Goal: Information Seeking & Learning: Learn about a topic

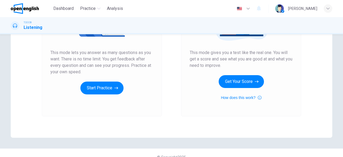
scroll to position [62, 0]
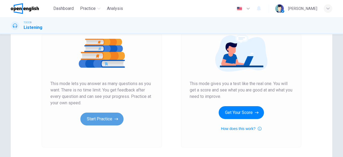
click at [111, 119] on button "Start Practice" at bounding box center [101, 119] width 43 height 13
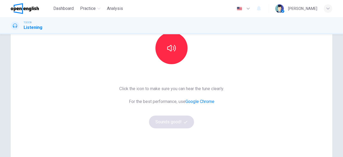
scroll to position [31, 0]
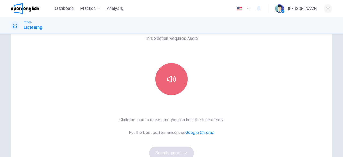
click at [174, 82] on icon "button" at bounding box center [171, 79] width 9 height 9
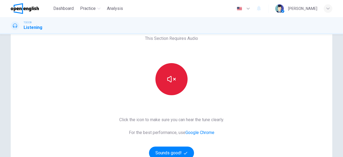
click at [174, 77] on icon "button" at bounding box center [171, 79] width 9 height 9
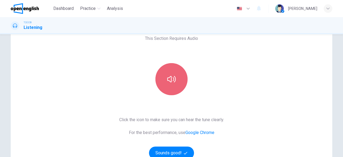
click at [175, 82] on icon "button" at bounding box center [171, 79] width 9 height 9
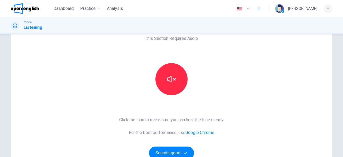
scroll to position [93, 0]
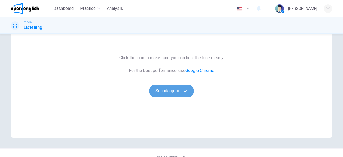
click at [174, 94] on button "Sounds good!" at bounding box center [171, 91] width 45 height 13
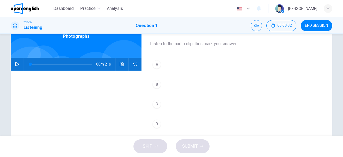
scroll to position [0, 0]
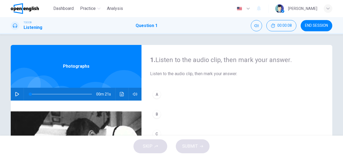
click at [18, 95] on icon "button" at bounding box center [17, 94] width 4 height 4
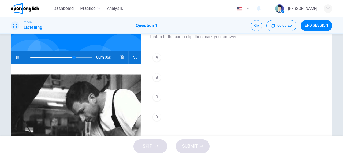
scroll to position [31, 0]
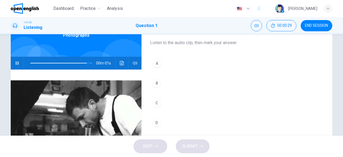
type input "*"
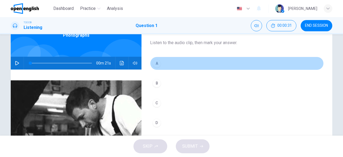
click at [157, 64] on div "A" at bounding box center [156, 63] width 9 height 9
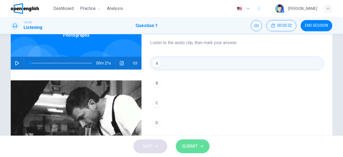
click at [191, 147] on span "SUBMIT" at bounding box center [190, 146] width 16 height 7
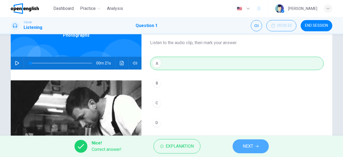
click at [254, 146] on button "NEXT" at bounding box center [250, 146] width 36 height 14
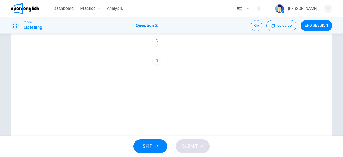
scroll to position [0, 0]
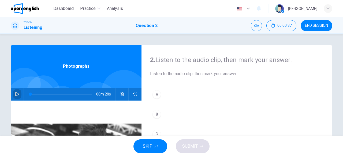
click at [16, 93] on icon "button" at bounding box center [17, 94] width 4 height 4
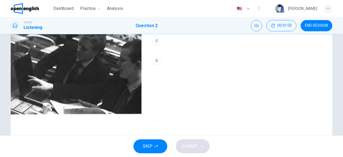
scroll to position [31, 0]
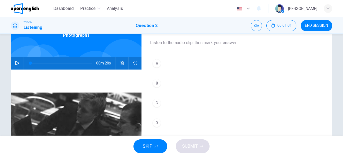
click at [17, 64] on icon "button" at bounding box center [17, 63] width 4 height 4
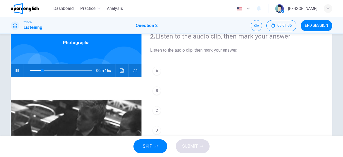
scroll to position [0, 0]
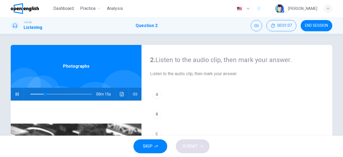
click at [157, 97] on div "A" at bounding box center [156, 94] width 9 height 9
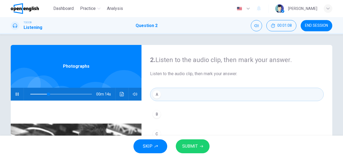
click at [197, 149] on span "SUBMIT" at bounding box center [190, 146] width 16 height 7
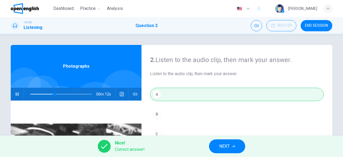
type input "**"
click at [222, 144] on span "NEXT" at bounding box center [224, 146] width 10 height 7
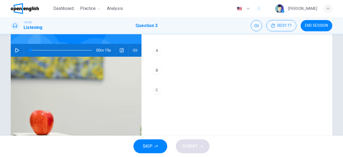
scroll to position [13, 0]
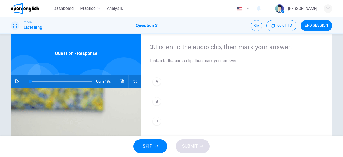
click at [17, 81] on icon "button" at bounding box center [17, 81] width 4 height 4
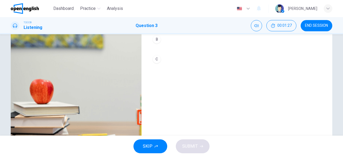
scroll to position [44, 0]
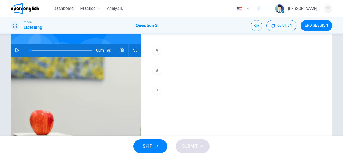
click at [15, 50] on icon "button" at bounding box center [17, 50] width 4 height 4
click at [17, 49] on icon "button" at bounding box center [17, 50] width 4 height 4
click at [18, 49] on icon "button" at bounding box center [17, 50] width 4 height 4
click at [18, 51] on icon "button" at bounding box center [17, 50] width 4 height 4
click at [157, 53] on div "A" at bounding box center [156, 50] width 9 height 9
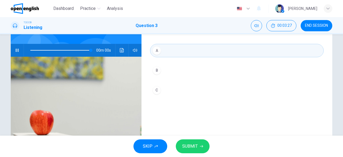
type input "*"
click at [195, 145] on span "SUBMIT" at bounding box center [190, 146] width 16 height 7
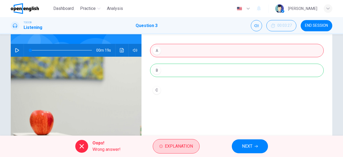
click at [180, 145] on span "Explanation" at bounding box center [179, 146] width 28 height 7
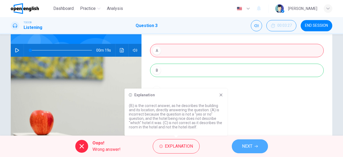
click at [255, 145] on button "NEXT" at bounding box center [250, 146] width 36 height 14
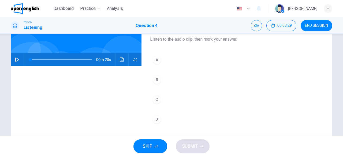
scroll to position [0, 0]
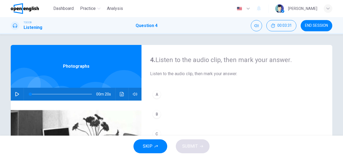
click at [16, 94] on icon "button" at bounding box center [17, 94] width 4 height 4
click at [17, 94] on icon "button" at bounding box center [17, 94] width 4 height 4
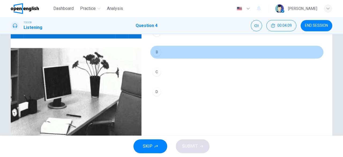
click at [156, 53] on div "B" at bounding box center [156, 52] width 9 height 9
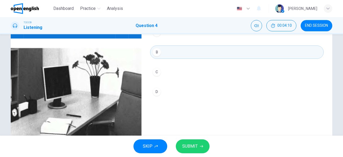
click at [197, 145] on button "SUBMIT" at bounding box center [193, 146] width 34 height 14
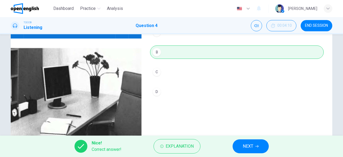
type input "**"
click at [252, 145] on span "NEXT" at bounding box center [248, 146] width 10 height 7
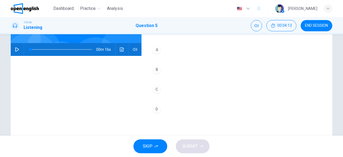
scroll to position [31, 0]
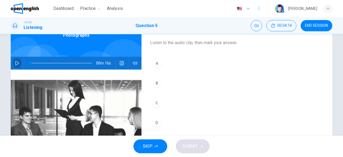
click at [16, 60] on button "button" at bounding box center [17, 63] width 9 height 13
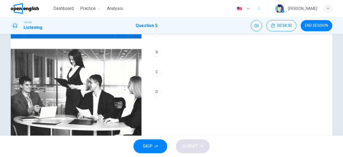
type input "*"
click at [158, 52] on div "B" at bounding box center [156, 52] width 9 height 9
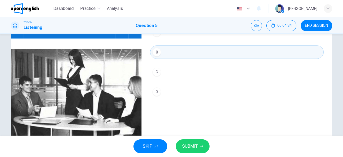
click at [192, 147] on span "SUBMIT" at bounding box center [190, 146] width 16 height 7
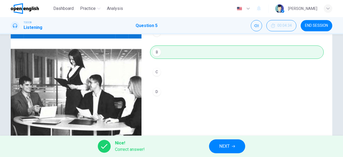
click at [221, 148] on span "NEXT" at bounding box center [224, 146] width 10 height 7
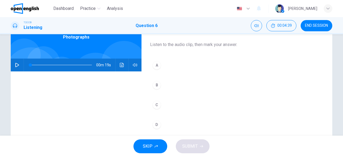
scroll to position [0, 0]
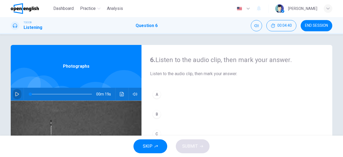
drag, startPoint x: 18, startPoint y: 93, endPoint x: 23, endPoint y: 95, distance: 5.5
click at [19, 93] on icon "button" at bounding box center [17, 94] width 4 height 4
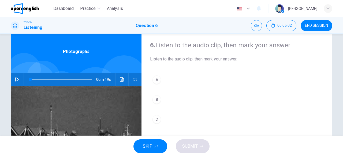
scroll to position [13, 0]
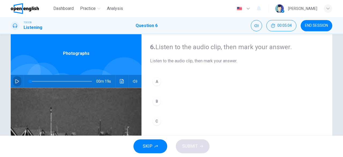
click at [17, 81] on icon "button" at bounding box center [17, 81] width 4 height 4
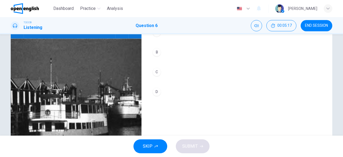
scroll to position [93, 0]
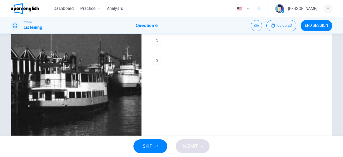
type input "*"
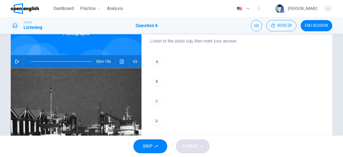
scroll to position [31, 0]
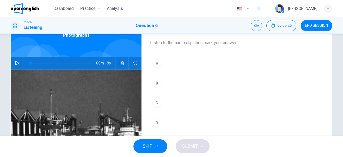
click at [157, 64] on div "A" at bounding box center [156, 63] width 9 height 9
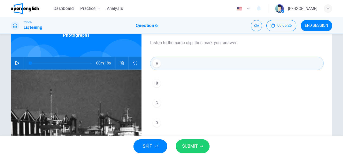
click at [195, 147] on span "SUBMIT" at bounding box center [190, 146] width 16 height 7
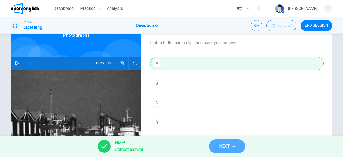
click at [225, 146] on span "NEXT" at bounding box center [224, 146] width 10 height 7
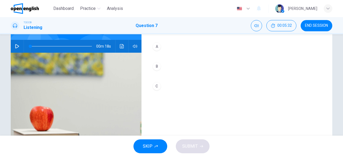
scroll to position [13, 0]
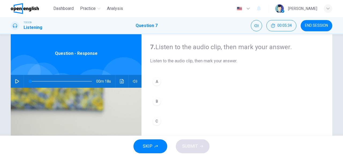
click at [18, 81] on icon "button" at bounding box center [17, 81] width 4 height 4
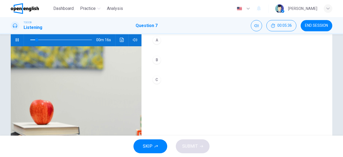
scroll to position [44, 0]
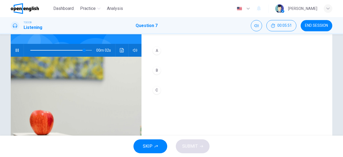
click at [157, 70] on div "B" at bounding box center [156, 70] width 9 height 9
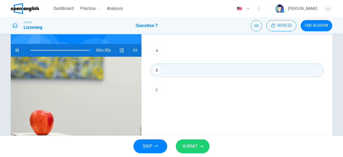
type input "*"
click at [207, 146] on button "SUBMIT" at bounding box center [193, 146] width 34 height 14
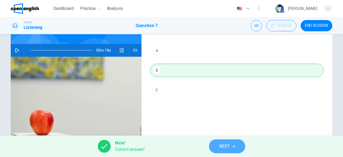
click at [227, 147] on span "NEXT" at bounding box center [224, 146] width 10 height 7
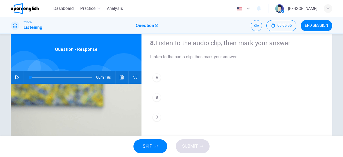
scroll to position [31, 0]
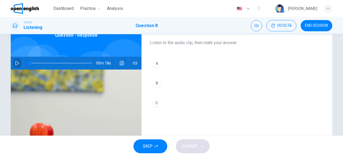
click at [17, 62] on icon "button" at bounding box center [17, 63] width 4 height 4
click at [16, 62] on icon "button" at bounding box center [17, 63] width 4 height 4
click at [157, 104] on div "C" at bounding box center [156, 103] width 9 height 9
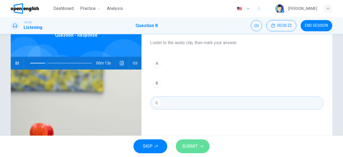
click at [186, 145] on span "SUBMIT" at bounding box center [190, 146] width 16 height 7
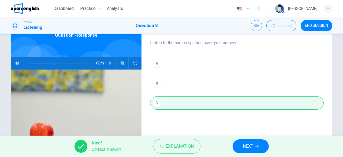
type input "**"
click at [248, 145] on span "NEXT" at bounding box center [248, 146] width 10 height 7
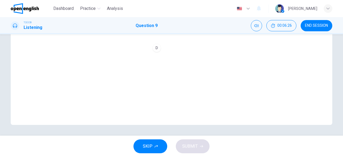
scroll to position [44, 0]
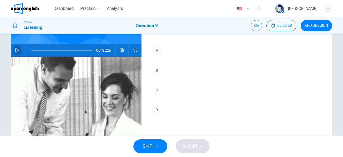
click at [16, 49] on icon "button" at bounding box center [17, 50] width 4 height 4
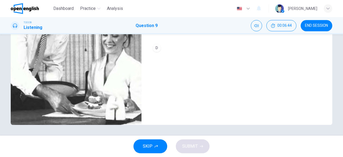
scroll to position [75, 0]
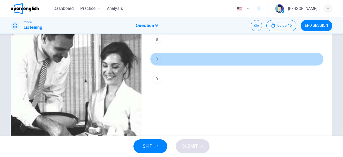
click at [160, 59] on div "C" at bounding box center [156, 59] width 9 height 9
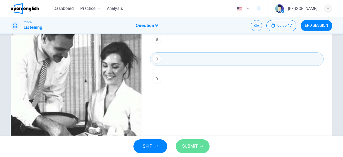
click at [196, 147] on span "SUBMIT" at bounding box center [190, 146] width 16 height 7
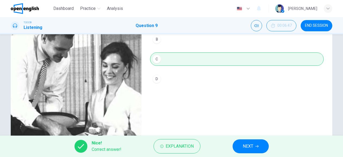
type input "**"
click at [249, 146] on span "NEXT" at bounding box center [248, 146] width 10 height 7
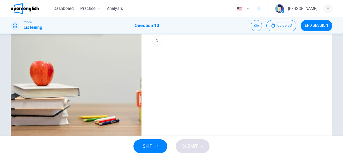
scroll to position [31, 0]
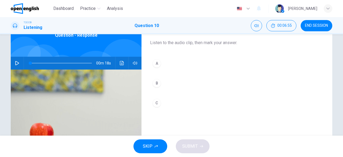
click at [16, 63] on icon "button" at bounding box center [17, 63] width 4 height 4
type input "*"
click at [157, 104] on div "C" at bounding box center [156, 103] width 9 height 9
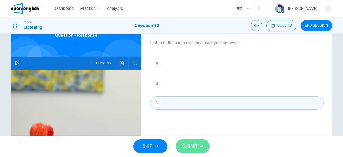
click at [195, 145] on span "SUBMIT" at bounding box center [190, 146] width 16 height 7
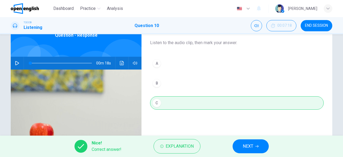
click at [260, 149] on button "NEXT" at bounding box center [250, 146] width 36 height 14
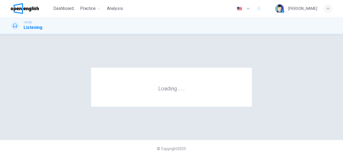
scroll to position [0, 0]
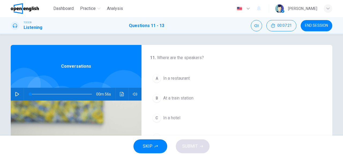
click at [18, 94] on icon "button" at bounding box center [17, 94] width 4 height 4
click at [18, 93] on icon "button" at bounding box center [17, 94] width 4 height 4
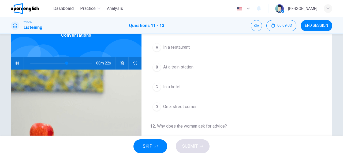
click at [30, 62] on div at bounding box center [60, 63] width 72 height 13
click at [31, 63] on span at bounding box center [61, 62] width 62 height 7
click at [156, 87] on div "C" at bounding box center [156, 87] width 9 height 9
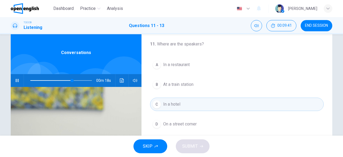
scroll to position [0, 0]
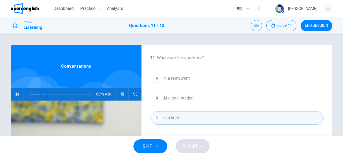
click at [45, 94] on span at bounding box center [61, 93] width 62 height 7
click at [36, 95] on span at bounding box center [61, 93] width 62 height 7
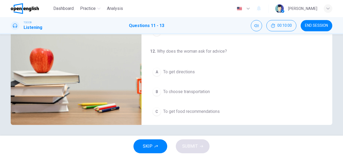
scroll to position [31, 0]
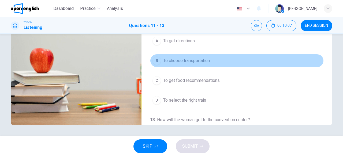
click at [195, 61] on span "To choose transportation" at bounding box center [186, 61] width 47 height 6
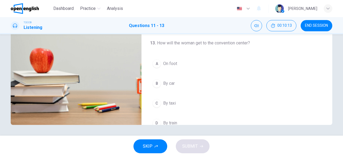
scroll to position [120, 0]
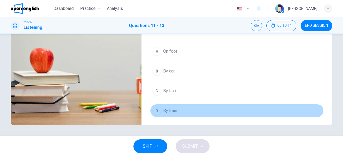
click at [170, 111] on span "By train" at bounding box center [170, 111] width 14 height 6
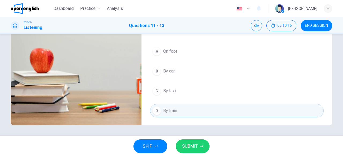
click at [190, 146] on span "SUBMIT" at bounding box center [190, 146] width 16 height 7
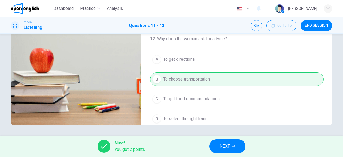
scroll to position [0, 0]
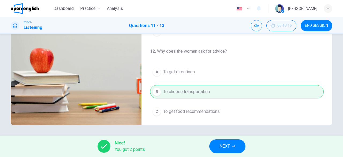
type input "*"
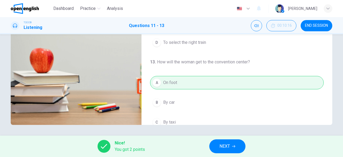
scroll to position [120, 0]
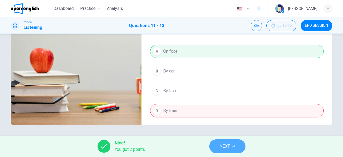
click at [229, 145] on span "NEXT" at bounding box center [224, 146] width 10 height 7
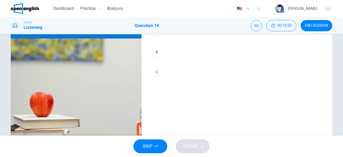
scroll to position [0, 0]
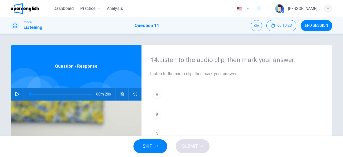
click at [15, 94] on icon "button" at bounding box center [17, 94] width 4 height 4
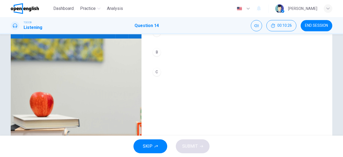
scroll to position [31, 0]
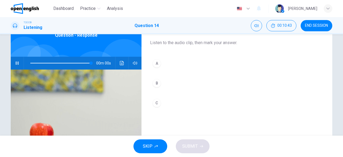
type input "*"
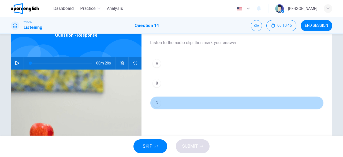
click at [156, 101] on div "C" at bounding box center [156, 103] width 9 height 9
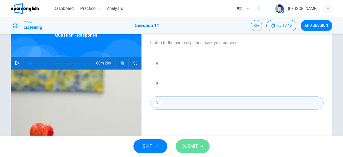
click at [188, 146] on span "SUBMIT" at bounding box center [190, 146] width 16 height 7
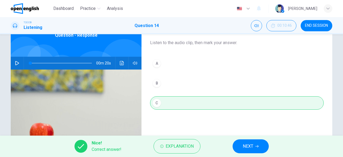
click at [265, 149] on button "NEXT" at bounding box center [250, 146] width 36 height 14
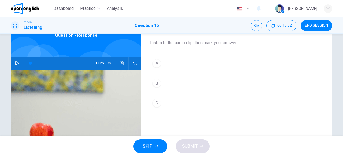
click at [16, 63] on icon "button" at bounding box center [17, 63] width 4 height 4
click at [18, 62] on icon "button" at bounding box center [17, 63] width 4 height 4
type input "*"
click at [157, 105] on div "C" at bounding box center [156, 103] width 9 height 9
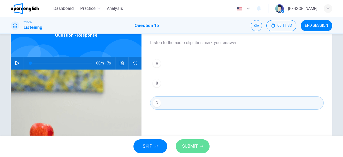
click at [195, 148] on span "SUBMIT" at bounding box center [190, 146] width 16 height 7
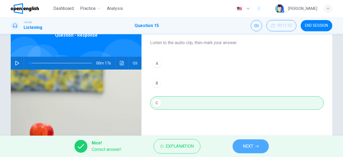
click at [257, 146] on icon "button" at bounding box center [256, 146] width 3 height 3
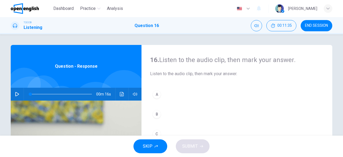
click at [16, 93] on icon "button" at bounding box center [17, 94] width 4 height 4
type input "*"
click at [159, 131] on div "C" at bounding box center [156, 134] width 9 height 9
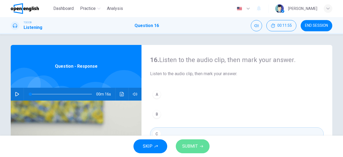
click at [190, 145] on span "SUBMIT" at bounding box center [190, 146] width 16 height 7
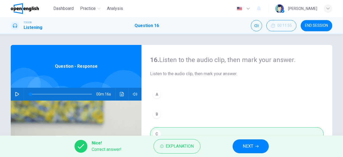
click at [261, 145] on button "NEXT" at bounding box center [250, 146] width 36 height 14
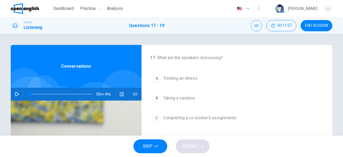
click at [17, 93] on icon "button" at bounding box center [17, 94] width 4 height 4
click at [31, 94] on span at bounding box center [61, 93] width 62 height 7
click at [31, 93] on span at bounding box center [61, 93] width 62 height 7
drag, startPoint x: 33, startPoint y: 94, endPoint x: 28, endPoint y: 96, distance: 5.6
click at [29, 96] on span at bounding box center [30, 94] width 3 height 3
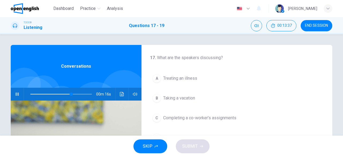
click at [31, 94] on span at bounding box center [61, 93] width 62 height 7
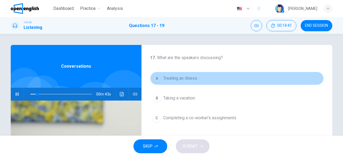
click at [192, 79] on span "Treating an illness" at bounding box center [180, 78] width 34 height 6
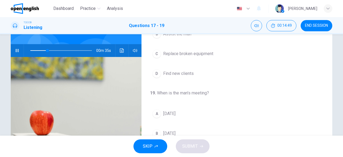
scroll to position [62, 0]
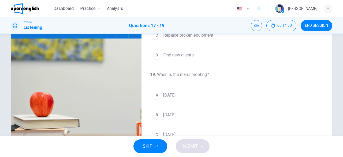
click at [175, 114] on span "[DATE]" at bounding box center [169, 115] width 12 height 6
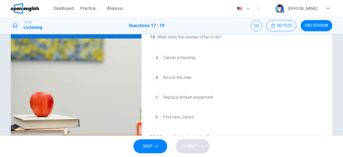
scroll to position [0, 0]
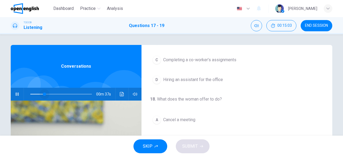
click at [44, 93] on span at bounding box center [61, 93] width 62 height 7
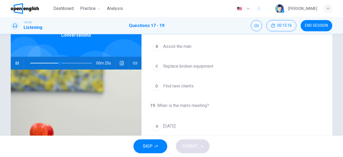
scroll to position [89, 0]
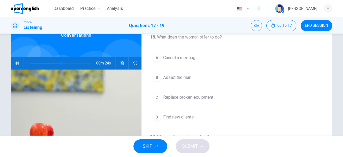
click at [184, 61] on button "A Cancel a meeting" at bounding box center [236, 57] width 173 height 13
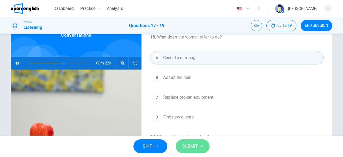
click at [193, 144] on span "SUBMIT" at bounding box center [190, 146] width 16 height 7
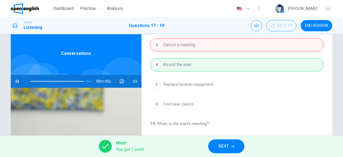
scroll to position [106, 0]
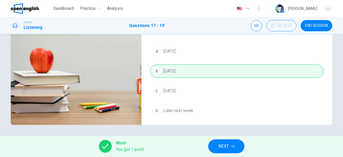
type input "**"
click at [234, 145] on icon "button" at bounding box center [232, 146] width 3 height 3
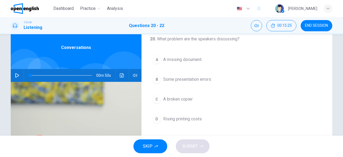
scroll to position [0, 0]
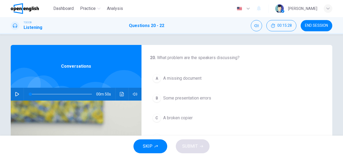
click at [16, 94] on icon "button" at bounding box center [17, 94] width 4 height 4
click at [30, 94] on span at bounding box center [61, 93] width 62 height 7
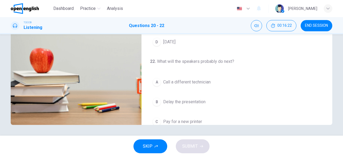
scroll to position [120, 0]
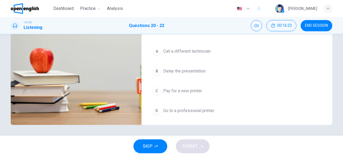
click at [180, 68] on span "Delay the presentation" at bounding box center [184, 71] width 42 height 6
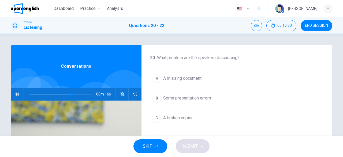
click at [30, 93] on div at bounding box center [60, 94] width 72 height 13
click at [32, 95] on span at bounding box center [61, 93] width 62 height 7
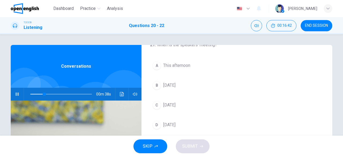
scroll to position [120, 0]
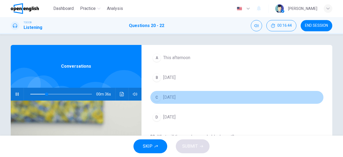
click at [175, 97] on span "[DATE]" at bounding box center [169, 97] width 12 height 6
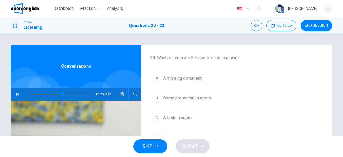
scroll to position [62, 0]
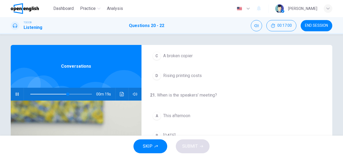
click at [18, 95] on icon "button" at bounding box center [17, 94] width 3 height 3
click at [31, 94] on span at bounding box center [61, 93] width 62 height 7
click at [16, 93] on icon "button" at bounding box center [17, 94] width 4 height 4
drag, startPoint x: 36, startPoint y: 94, endPoint x: 27, endPoint y: 96, distance: 10.0
click at [29, 96] on span at bounding box center [30, 94] width 3 height 3
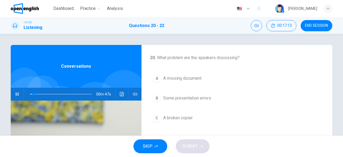
scroll to position [31, 0]
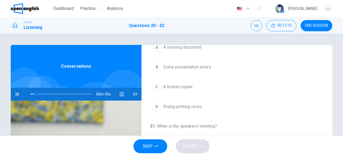
click at [158, 88] on div "C" at bounding box center [156, 87] width 9 height 9
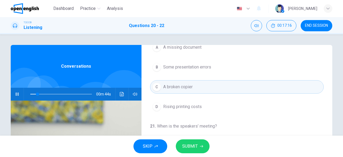
scroll to position [120, 0]
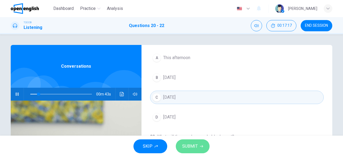
click at [192, 147] on span "SUBMIT" at bounding box center [190, 146] width 16 height 7
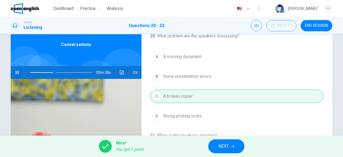
scroll to position [13, 0]
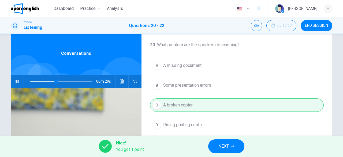
type input "**"
click at [314, 27] on span "END SESSION" at bounding box center [316, 26] width 23 height 4
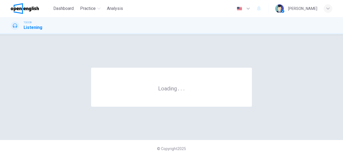
scroll to position [0, 0]
